Goal: Communication & Community: Answer question/provide support

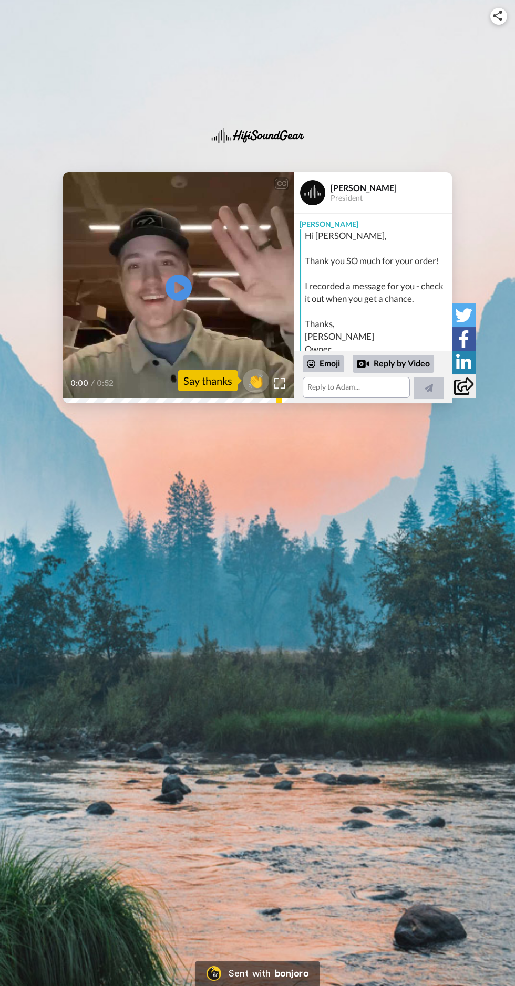
click at [172, 290] on icon at bounding box center [178, 288] width 26 height 26
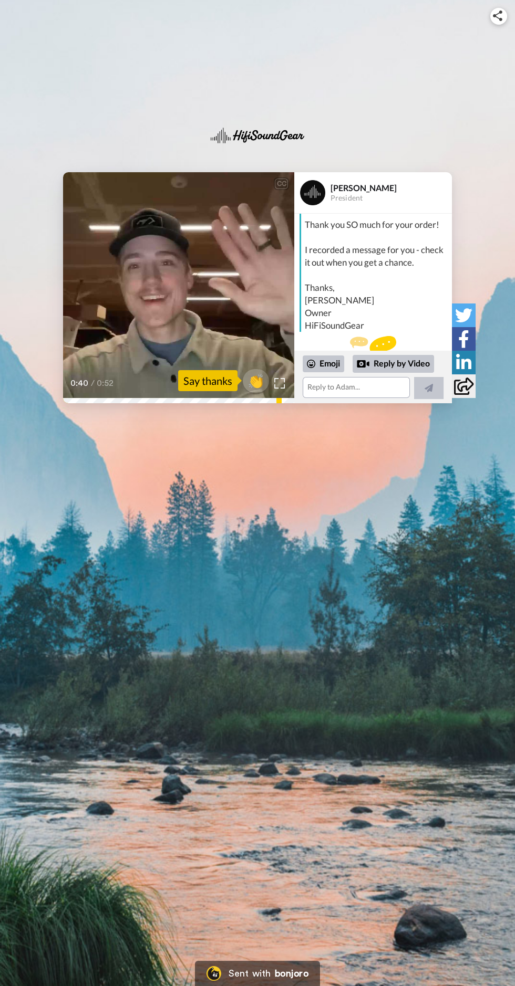
scroll to position [65, 0]
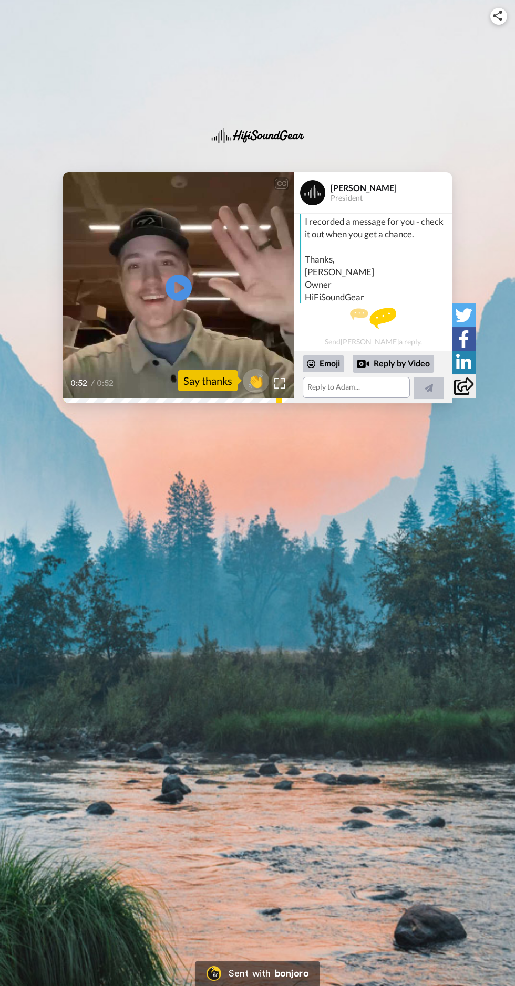
click at [180, 310] on icon "Play/Pause" at bounding box center [178, 287] width 26 height 47
click at [188, 296] on icon at bounding box center [178, 288] width 26 height 26
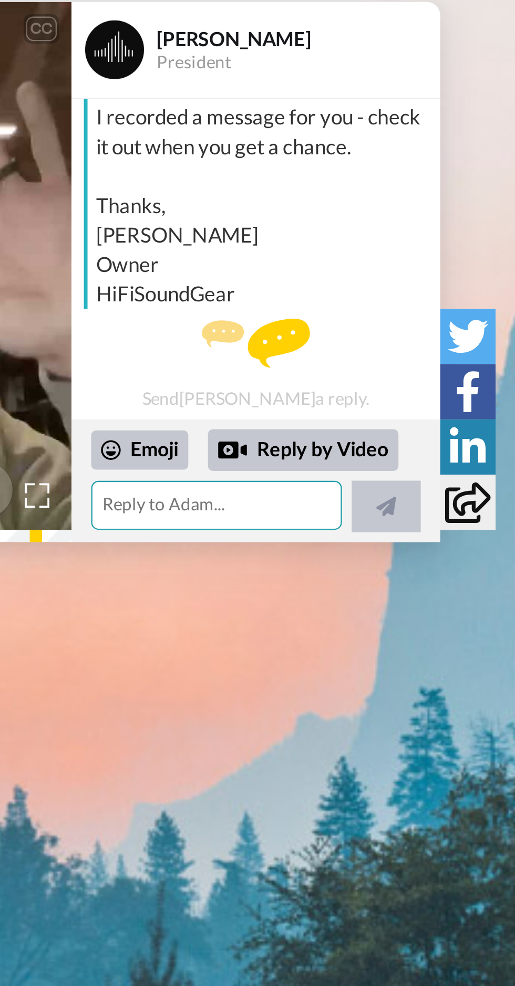
click at [383, 397] on textarea at bounding box center [355, 387] width 107 height 21
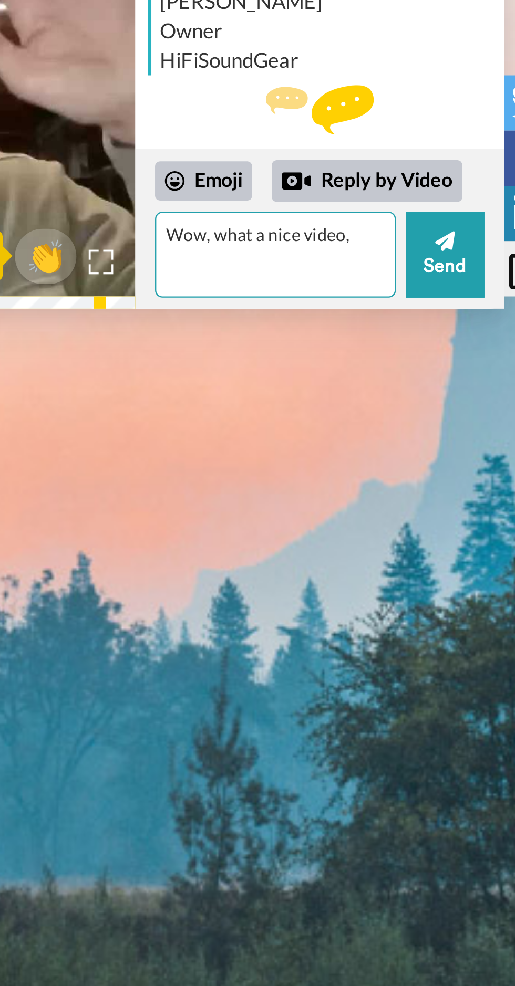
type textarea "Wow, what a nice video,"
click at [315, 377] on textarea "Wow, what a nice video," at bounding box center [353, 380] width 103 height 37
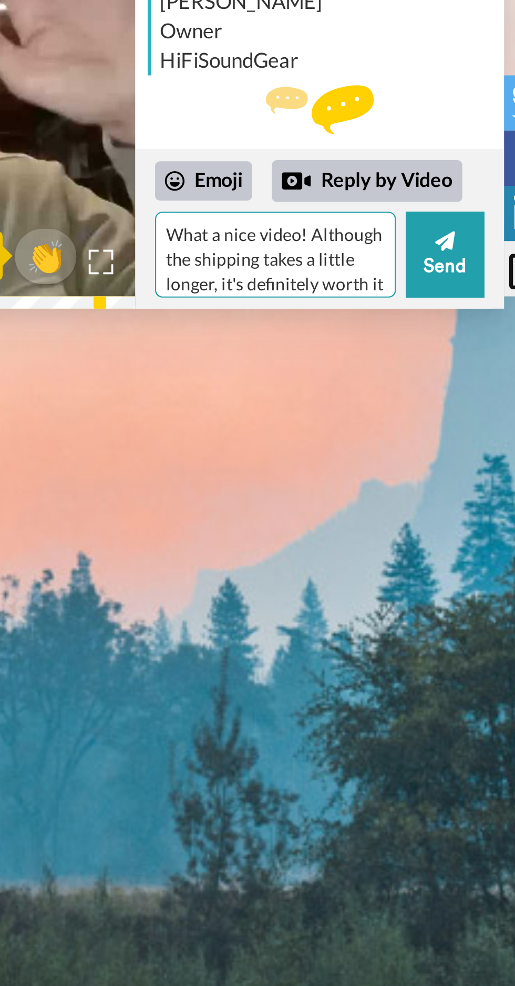
scroll to position [72, 0]
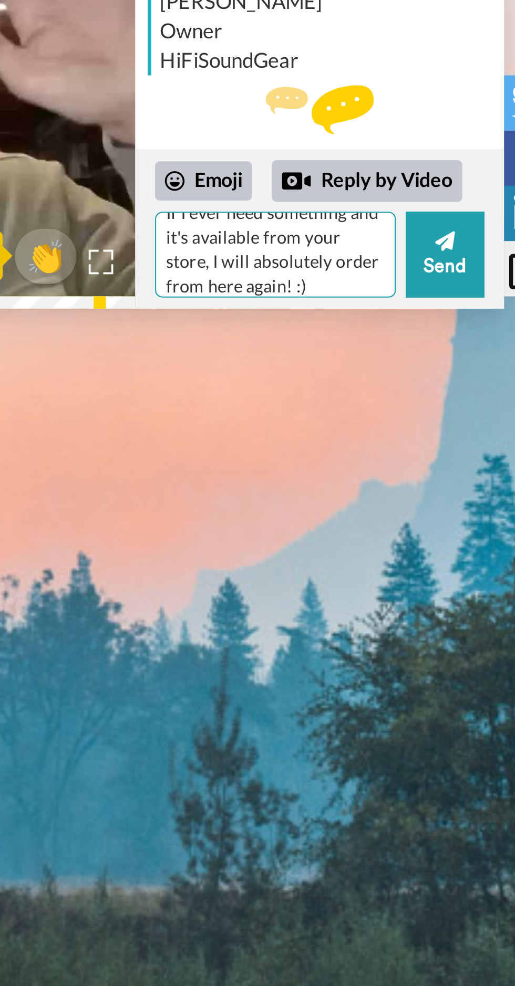
click at [375, 381] on textarea "What a nice video! Although the shipping takes a little longer, it's definitely…" at bounding box center [353, 380] width 103 height 37
click at [390, 370] on textarea "What a nice video! Although the shipping takes a little longer, it's definitely…" at bounding box center [353, 380] width 103 height 37
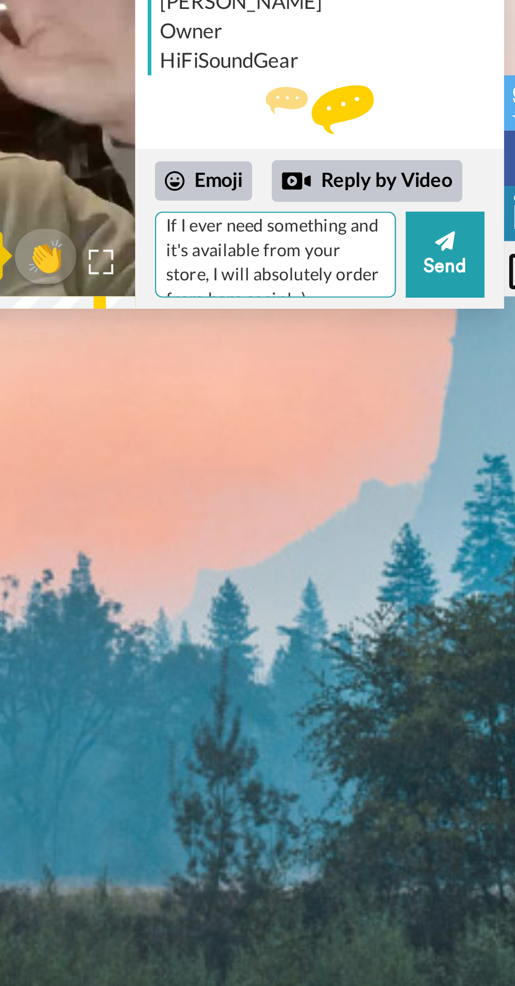
click at [382, 372] on textarea "What a nice video! Although the shipping takes a little longer, it's definitely…" at bounding box center [353, 380] width 103 height 37
click at [361, 391] on textarea "What a nice video! Although the shipping takes a little longer, it's definitely…" at bounding box center [353, 380] width 103 height 37
click at [380, 395] on textarea "What a nice video! Although the shipping takes a little longer, it's definitely…" at bounding box center [353, 380] width 103 height 37
click at [391, 399] on textarea "What a nice video! Although the shipping takes a little longer, it's definitely…" at bounding box center [353, 380] width 103 height 37
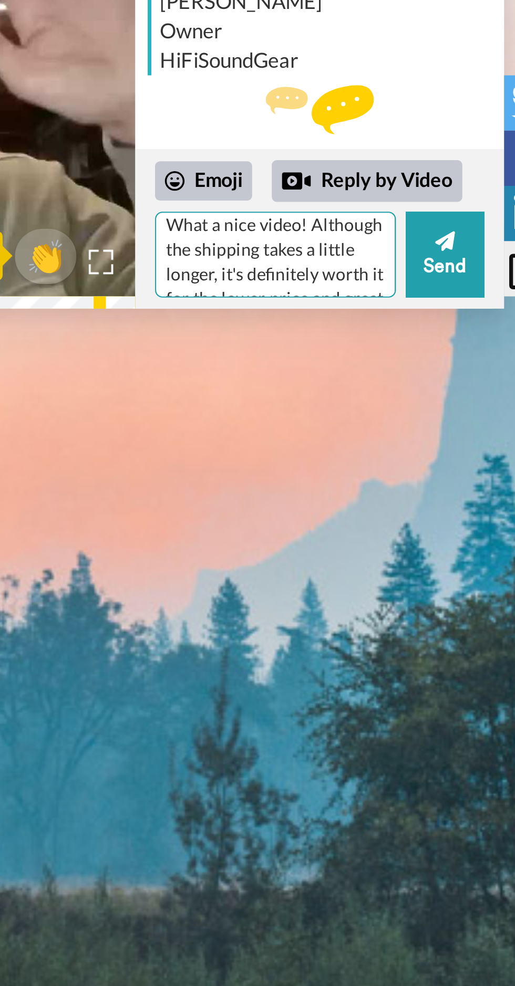
scroll to position [9, 0]
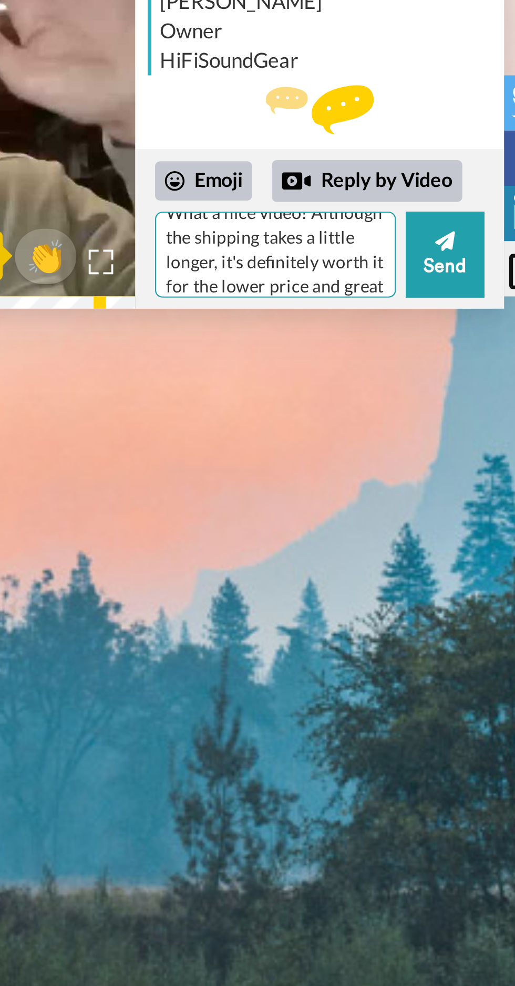
click at [379, 399] on textarea "What a nice video! Although the shipping takes a little longer, it's definitely…" at bounding box center [353, 380] width 103 height 37
click at [395, 397] on textarea "What a nice video! Although the shipping takes a little longer, it's definitely…" at bounding box center [353, 380] width 103 height 37
click at [370, 399] on textarea "What a nice video! Although the shipping takes a little longer, it's definitely…" at bounding box center [353, 380] width 103 height 37
click at [309, 372] on textarea "What a nice video! Although the shipping takes a little longer, it's definitely…" at bounding box center [353, 380] width 103 height 37
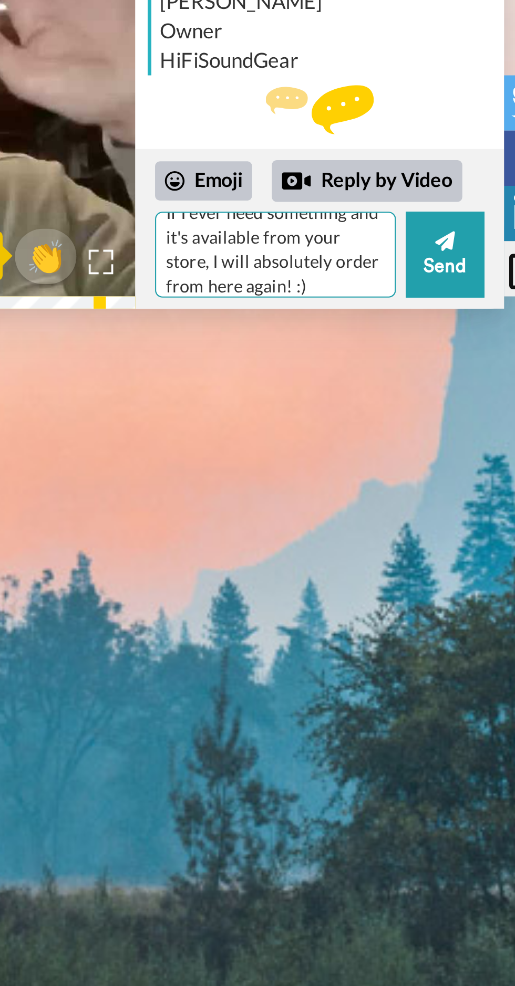
scroll to position [67, 0]
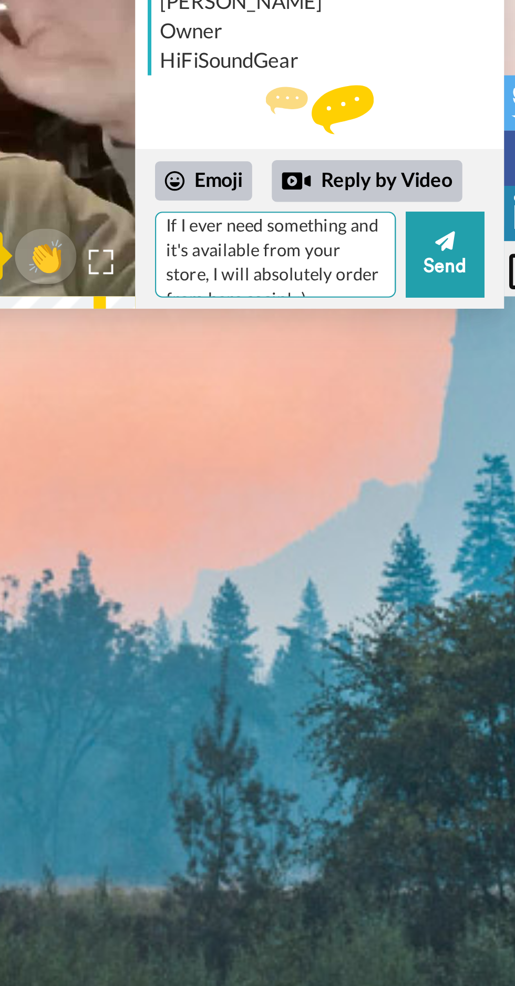
click at [319, 379] on textarea "What a nice video! Although the shipping takes a little longer, it's definitely…" at bounding box center [353, 380] width 103 height 37
click at [325, 372] on textarea "What a nice video! Although the shipping takes a little longer, it's definitely…" at bounding box center [353, 380] width 103 height 37
click at [328, 370] on textarea "What a nice video! Although the shipping takes a little longer, it's definitely…" at bounding box center [353, 380] width 103 height 37
click at [329, 372] on textarea "What a nice video! Although the shipping takes a little longer, it's definitely…" at bounding box center [353, 380] width 103 height 37
click at [308, 373] on textarea "What a nice video! Although the shipping takes a little longer, it's definitely…" at bounding box center [353, 380] width 103 height 37
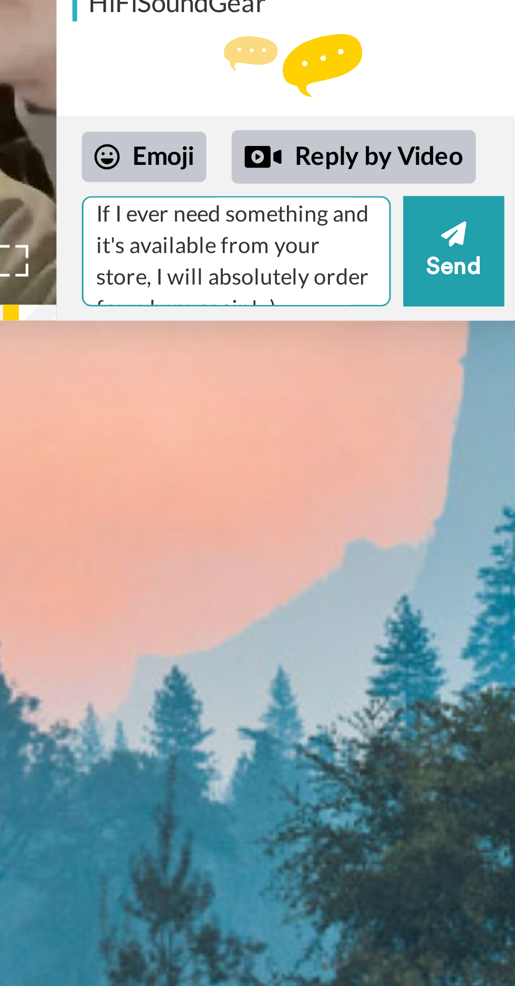
click at [341, 373] on textarea "What a nice video! Although the shipping takes a little longer, it's definitely…" at bounding box center [353, 380] width 103 height 37
click at [308, 371] on textarea "What a nice video! Although the shipping takes a little longer, it's definitely…" at bounding box center [353, 380] width 103 height 37
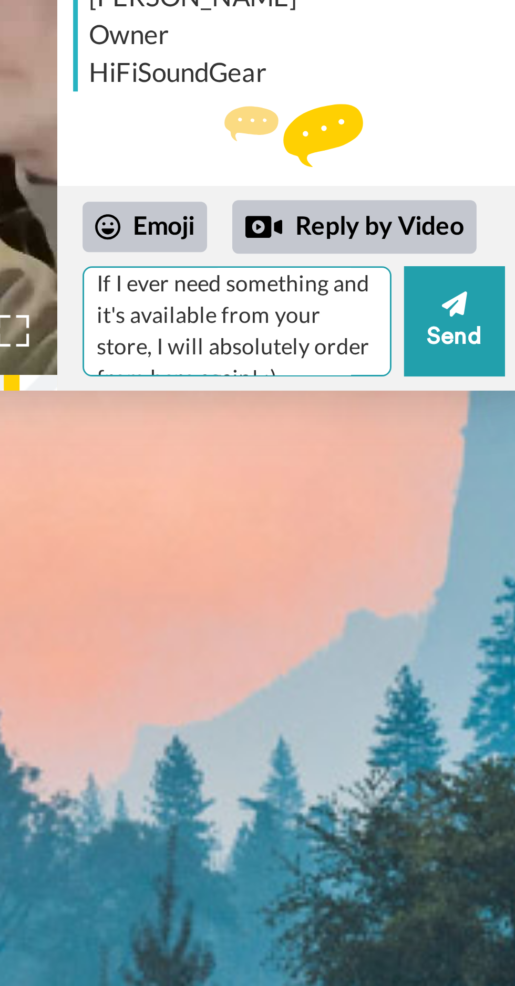
click at [369, 399] on textarea "What a nice video! Although the shipping takes a little longer, it's definitely…" at bounding box center [353, 380] width 103 height 37
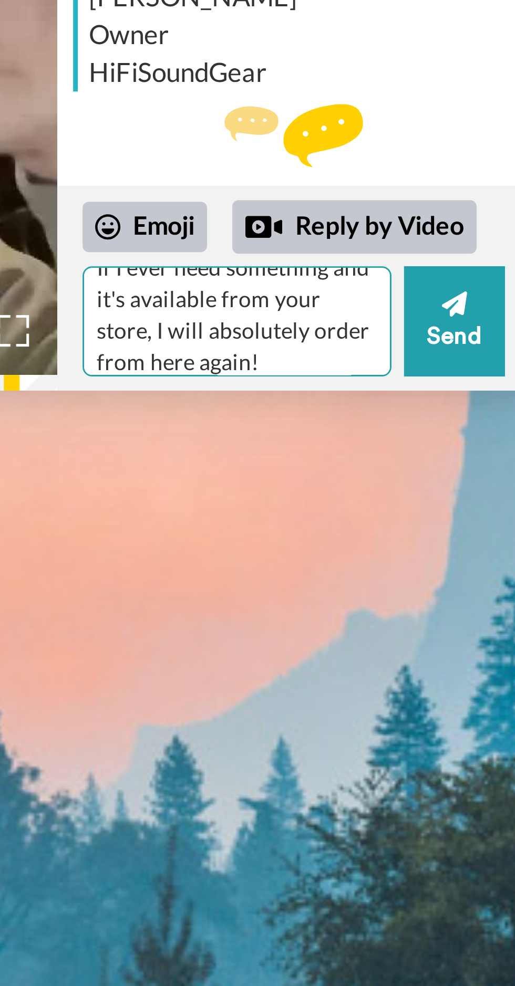
click at [385, 375] on textarea "What a nice video! Although the shipping takes a little longer, it's definitely…" at bounding box center [353, 380] width 103 height 37
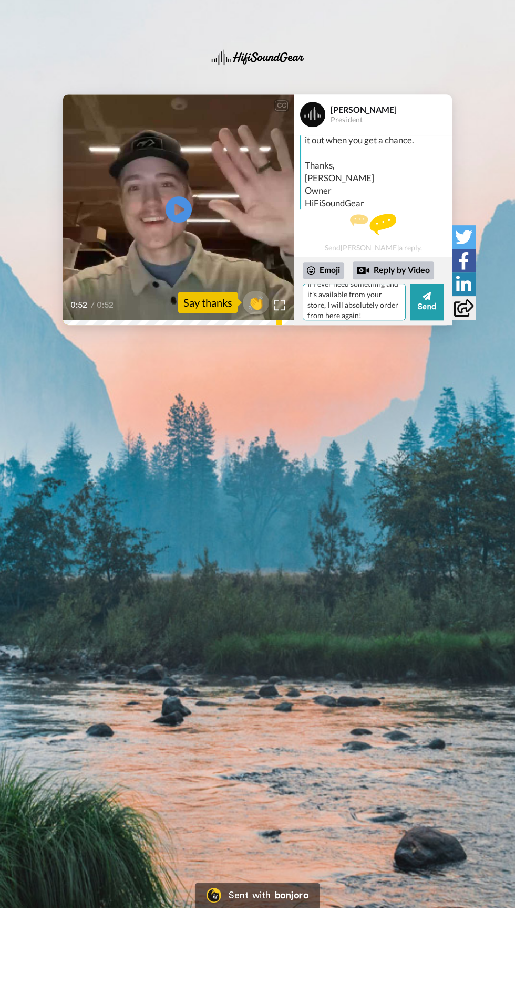
scroll to position [80, 0]
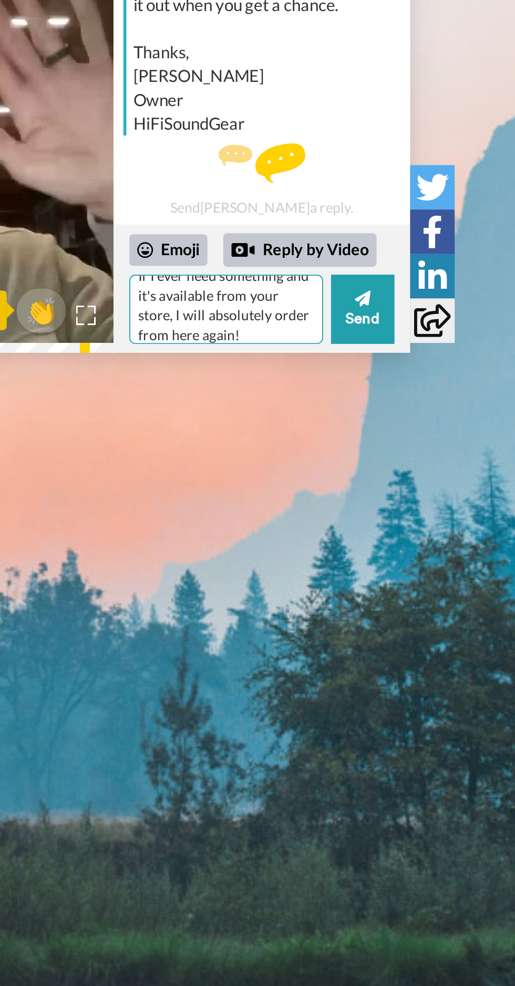
click at [370, 381] on textarea "What a nice video! Although the shipping takes a little longer, it's definitely…" at bounding box center [353, 380] width 103 height 37
click at [342, 393] on textarea "What a nice video! Although the shipping takes a little longer, it's definitely…" at bounding box center [353, 380] width 103 height 37
click at [340, 389] on textarea "What a nice video! Although the shipping takes a little longer, it's definitely…" at bounding box center [353, 380] width 103 height 37
click at [345, 383] on textarea "What a nice video! Although the shipping takes a little longer, it's definitely…" at bounding box center [353, 380] width 103 height 37
type textarea "What a nice video! Although the shipping takes a little longer, it's definitely…"
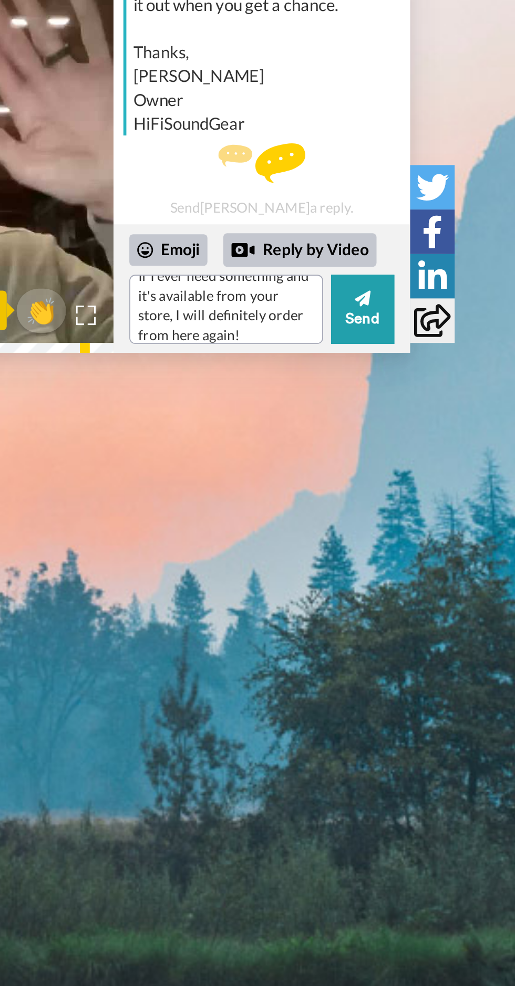
click at [428, 380] on icon at bounding box center [426, 374] width 8 height 11
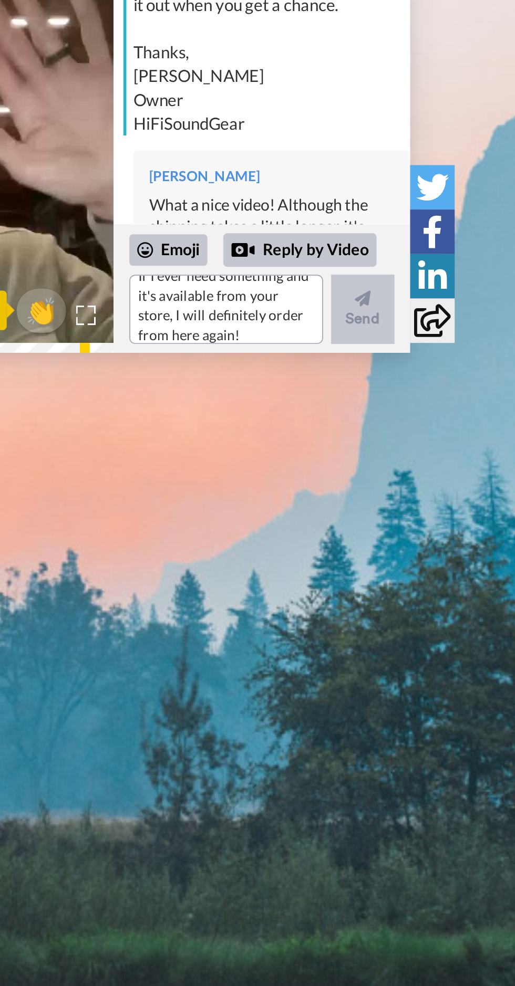
scroll to position [0, 0]
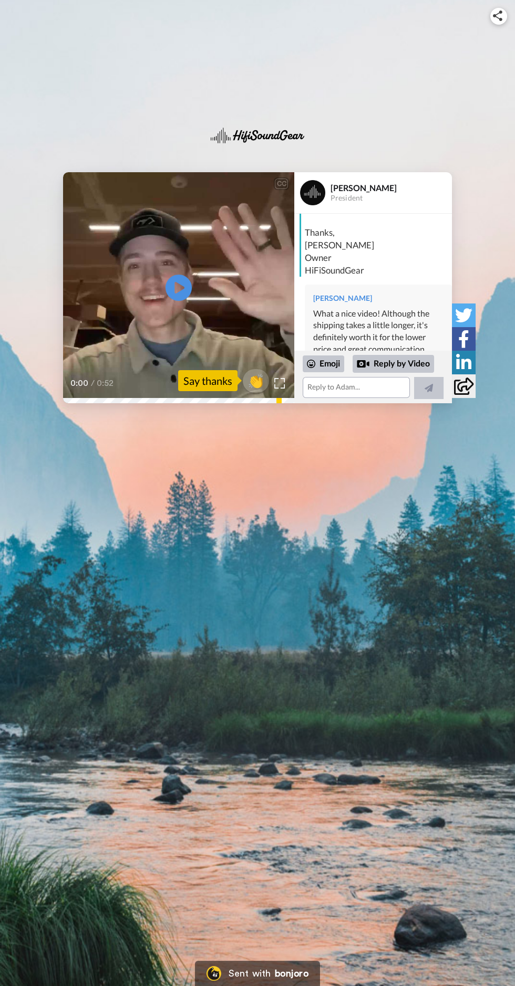
scroll to position [158, 0]
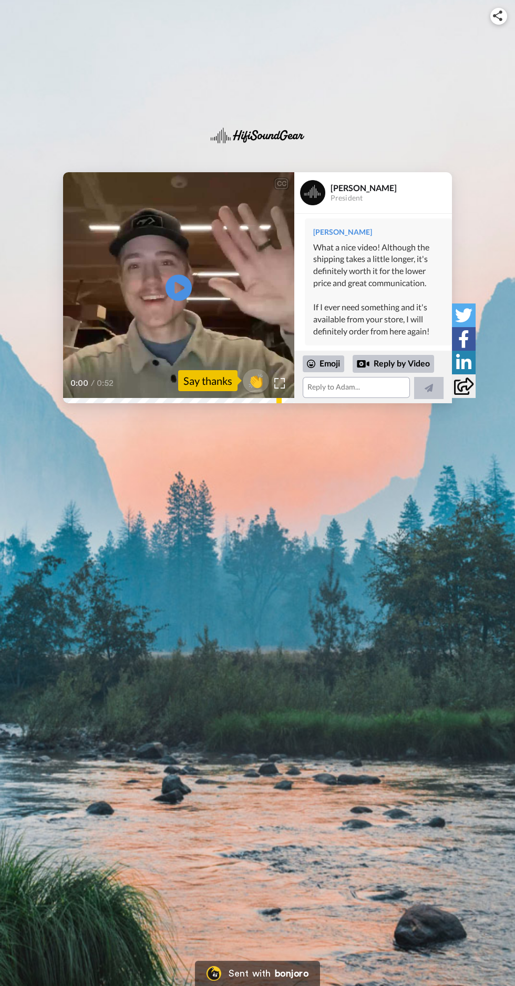
click at [364, 234] on div "[PERSON_NAME]" at bounding box center [378, 232] width 130 height 11
click at [366, 234] on div "[PERSON_NAME]" at bounding box center [378, 232] width 130 height 11
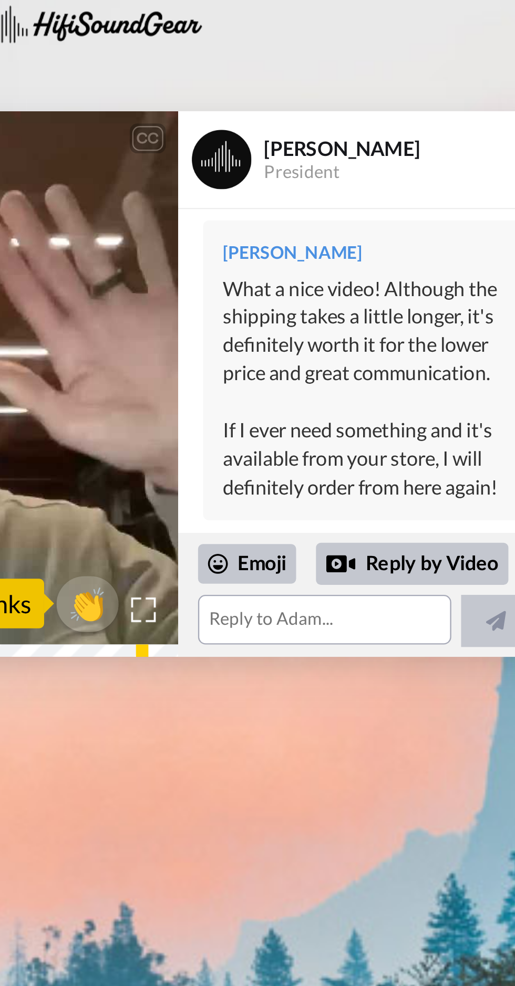
click at [344, 230] on div "[PERSON_NAME] What a nice video! Although the shipping takes a little longer, i…" at bounding box center [378, 282] width 147 height 128
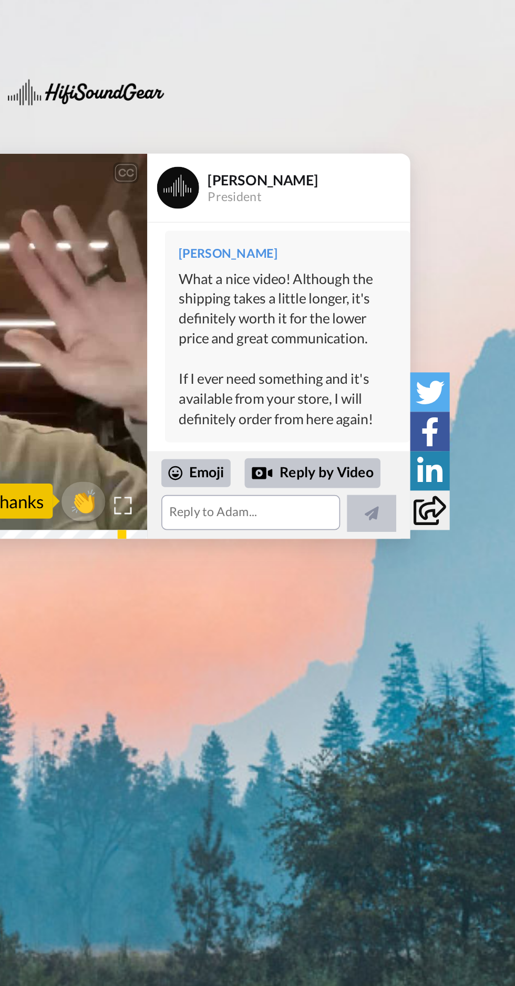
scroll to position [0, 0]
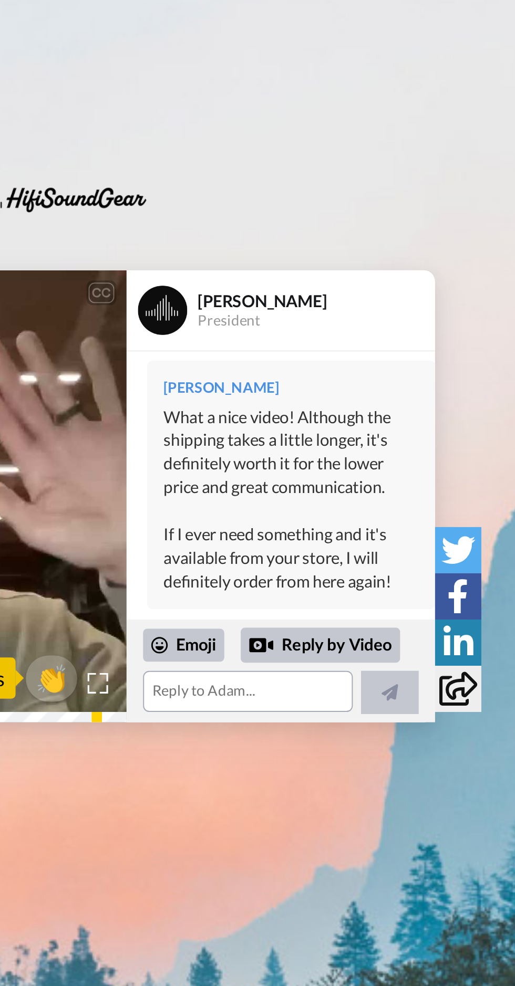
click at [364, 236] on div "[PERSON_NAME]" at bounding box center [378, 232] width 130 height 11
click at [360, 235] on div "[PERSON_NAME]" at bounding box center [378, 232] width 130 height 11
click at [463, 391] on icon at bounding box center [463, 386] width 19 height 17
